Goal: Browse casually

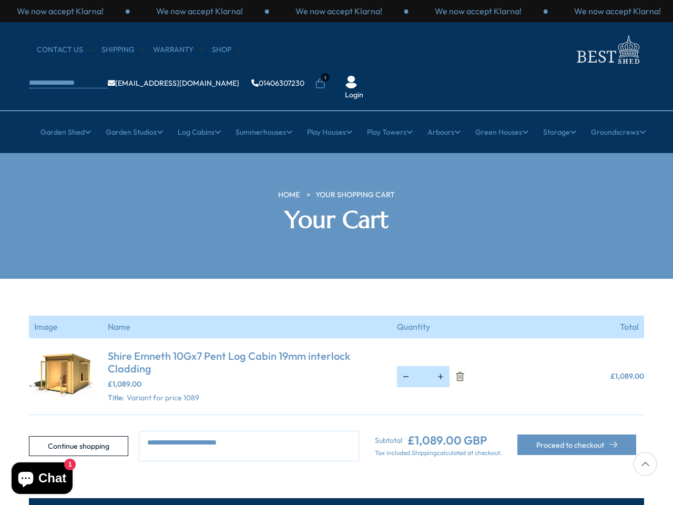
click at [337, 279] on section "Your cart is empty Continue shopping Image Name Quantity Total Shire Emneth 10G…" at bounding box center [336, 370] width 673 height 183
click at [337, 11] on p "We now accept Klarna!" at bounding box center [339, 11] width 87 height 12
click at [326, 71] on li "1" at bounding box center [320, 76] width 11 height 11
click at [59, 119] on link "Garden Shed" at bounding box center [65, 132] width 50 height 26
click at [129, 119] on link "Garden Studios" at bounding box center [134, 132] width 57 height 26
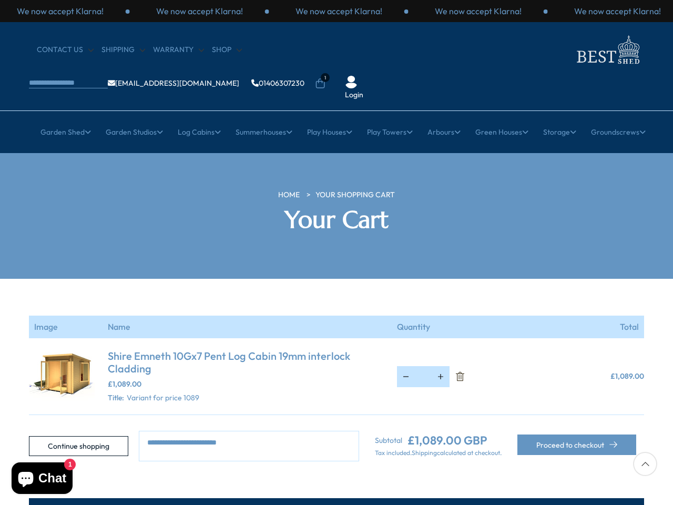
click at [196, 119] on link "Log Cabins" at bounding box center [199, 132] width 43 height 26
click at [262, 119] on link "Summerhouses" at bounding box center [264, 132] width 57 height 26
click at [329, 119] on link "Play Houses" at bounding box center [329, 132] width 45 height 26
click at [391, 119] on link "Play Towers" at bounding box center [390, 132] width 46 height 26
click at [447, 119] on link "Arbours" at bounding box center [444, 132] width 33 height 26
